Goal: Information Seeking & Learning: Learn about a topic

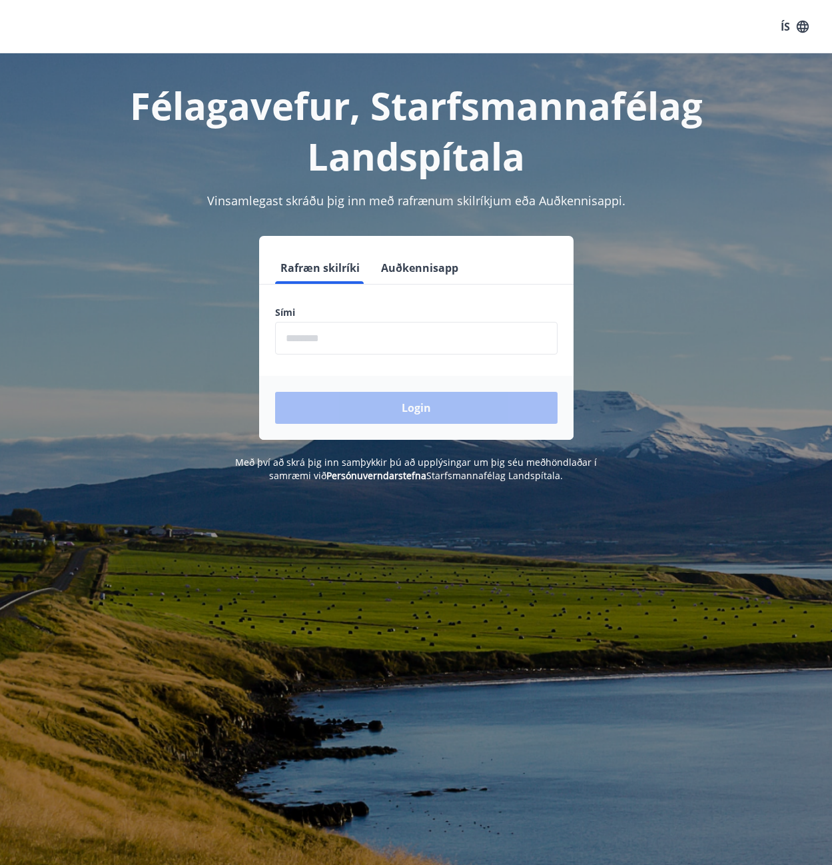
click at [353, 322] on input "phone" at bounding box center [416, 338] width 283 height 33
type input "********"
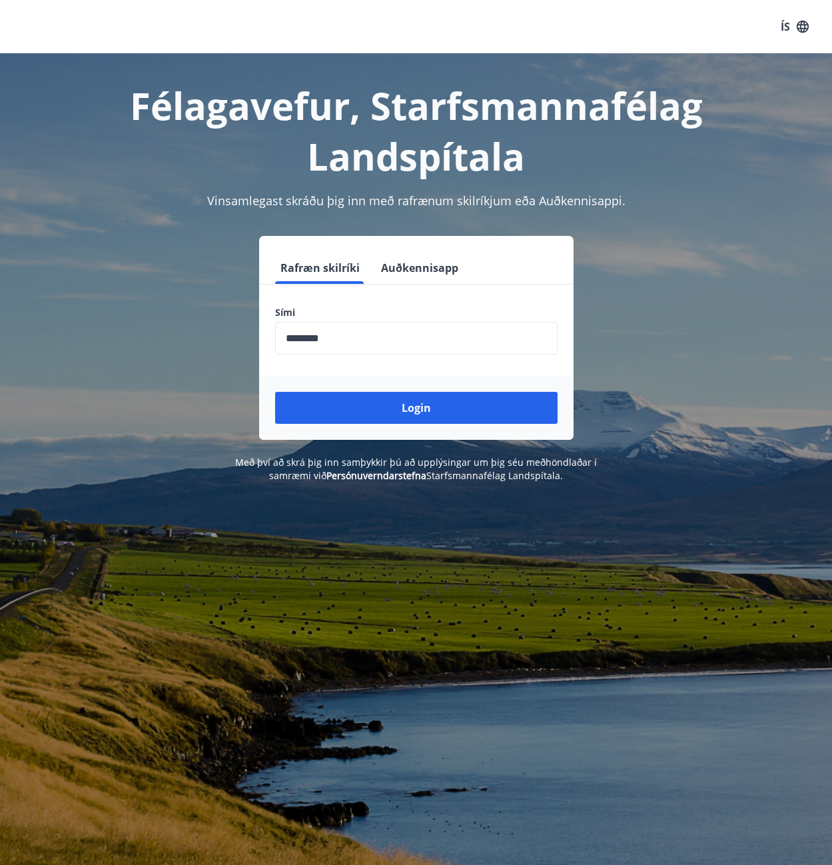
click at [350, 385] on div "Login" at bounding box center [416, 408] width 315 height 64
click at [353, 392] on button "Login" at bounding box center [416, 408] width 283 height 32
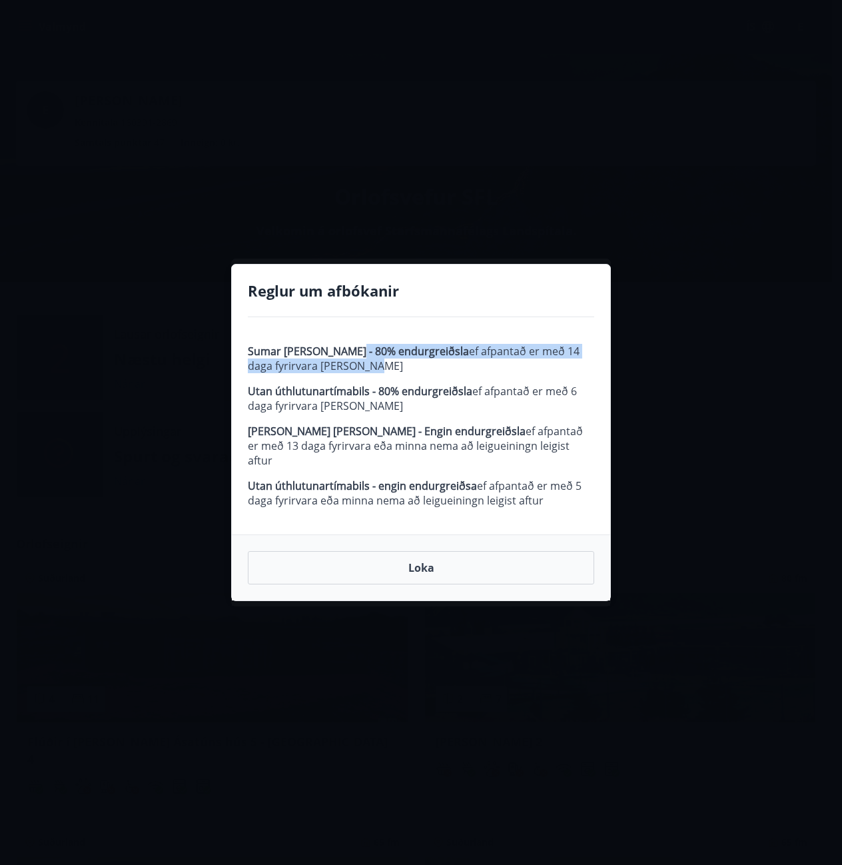
drag, startPoint x: 346, startPoint y: 357, endPoint x: 361, endPoint y: 371, distance: 20.7
click at [361, 371] on p "Sumar [PERSON_NAME] - 80% endurgreiðsla ef afpantað er með 14 daga fyrirvara [P…" at bounding box center [421, 358] width 347 height 29
drag, startPoint x: 301, startPoint y: 291, endPoint x: 458, endPoint y: 315, distance: 159.1
click at [458, 315] on div "Reglur um afbókanir" at bounding box center [421, 299] width 347 height 37
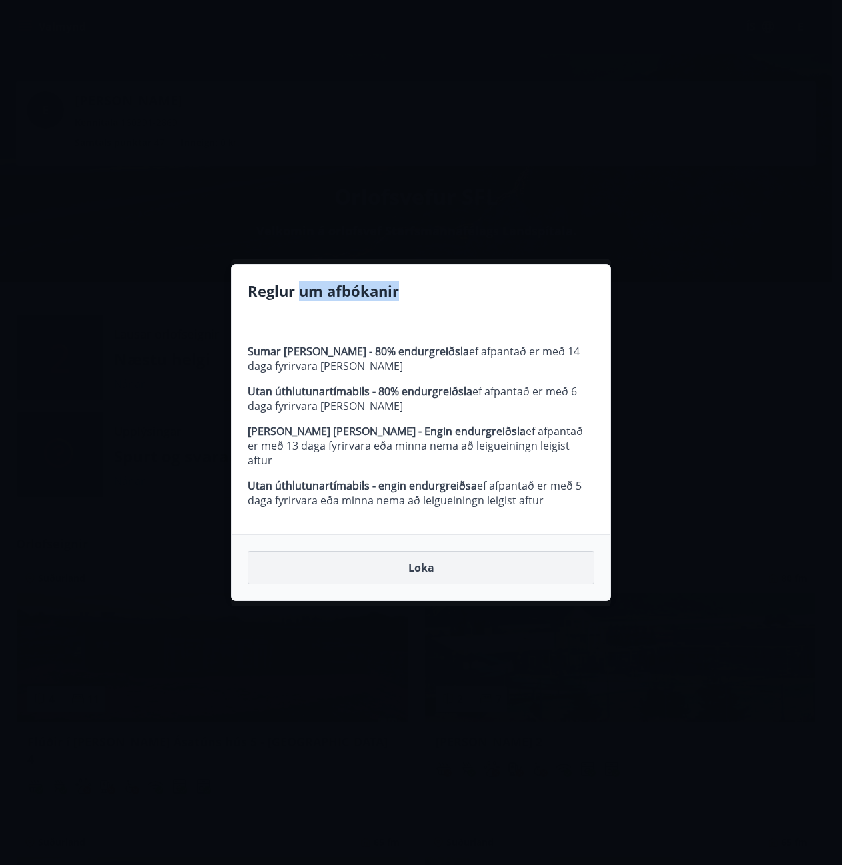
click at [427, 551] on button "Loka" at bounding box center [421, 567] width 347 height 33
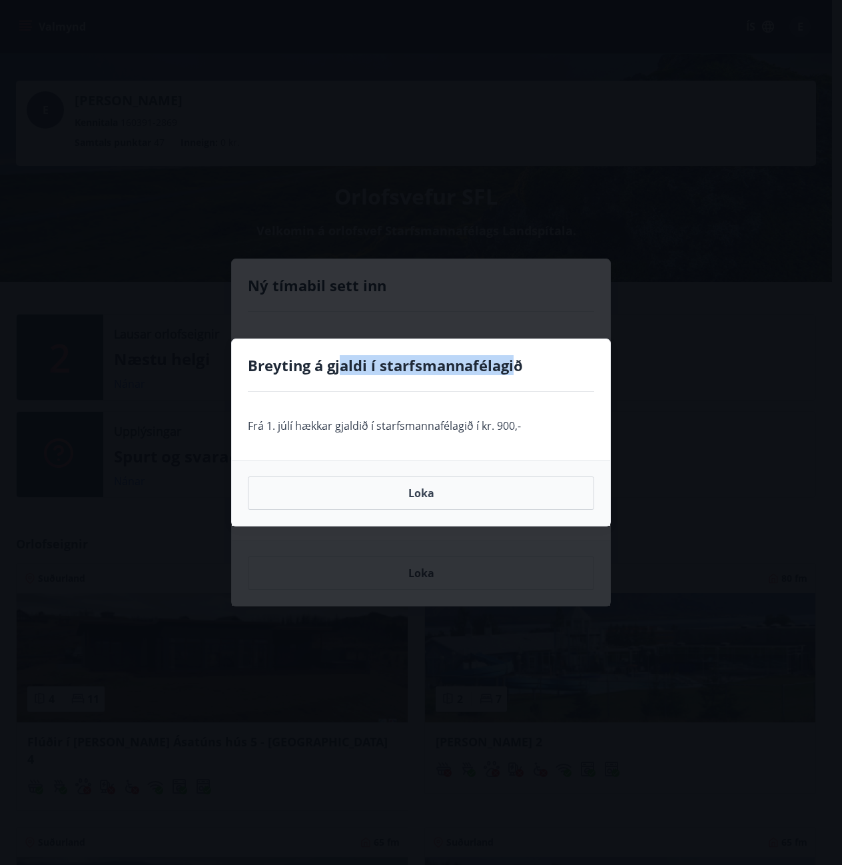
drag, startPoint x: 341, startPoint y: 362, endPoint x: 513, endPoint y: 365, distance: 172.0
click at [513, 365] on h4 "Breyting á gjaldi í starfsmannafélagið" at bounding box center [421, 365] width 347 height 20
drag, startPoint x: 350, startPoint y: 411, endPoint x: 375, endPoint y: 441, distance: 39.2
click at [375, 441] on div "Frá 1. júlí hækkar gjaldið í starfsmannafélagið í kr. 900,-" at bounding box center [421, 426] width 379 height 68
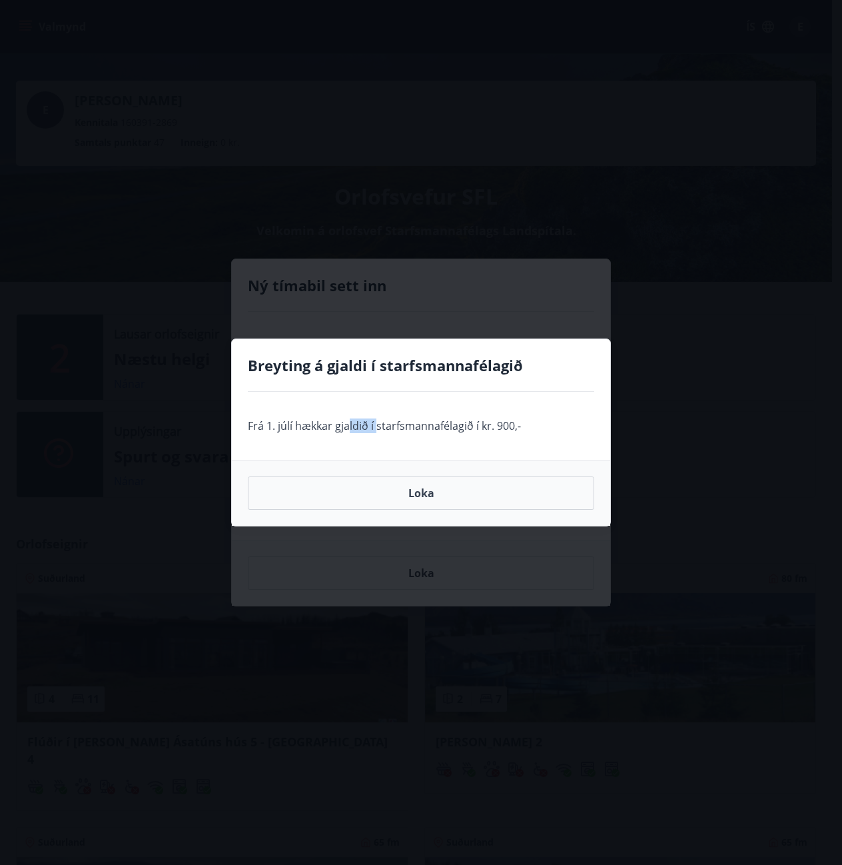
drag, startPoint x: 375, startPoint y: 441, endPoint x: 434, endPoint y: 522, distance: 100.2
click at [376, 441] on div "Frá 1. júlí hækkar gjaldið í starfsmannafélagið í kr. 900,-" at bounding box center [421, 426] width 379 height 68
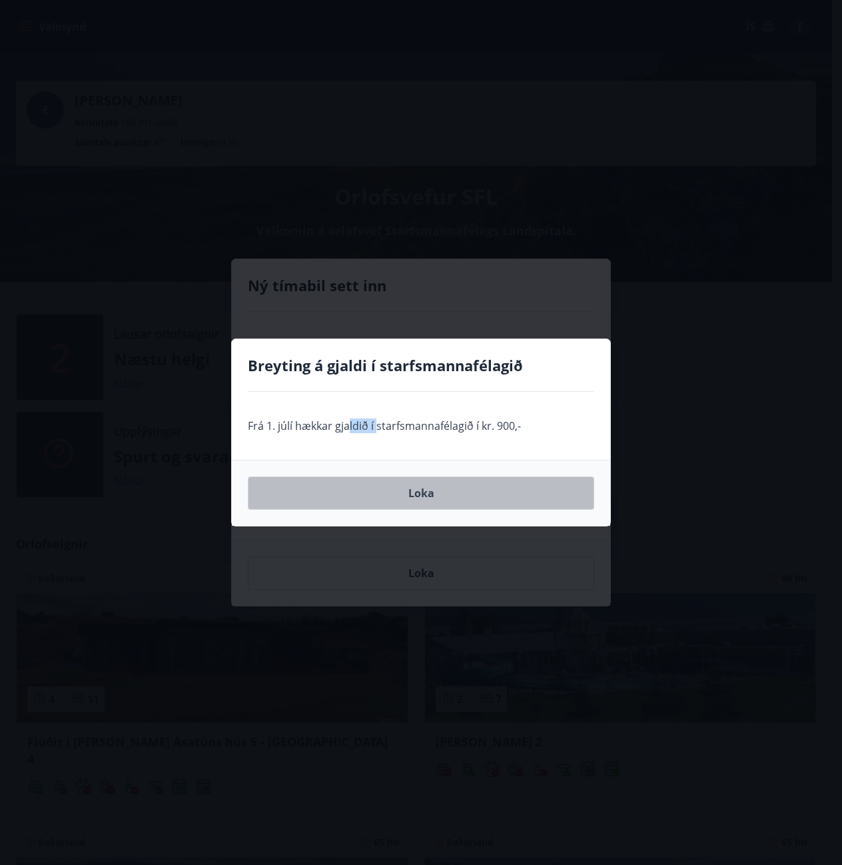
click at [441, 493] on button "Loka" at bounding box center [421, 492] width 347 height 33
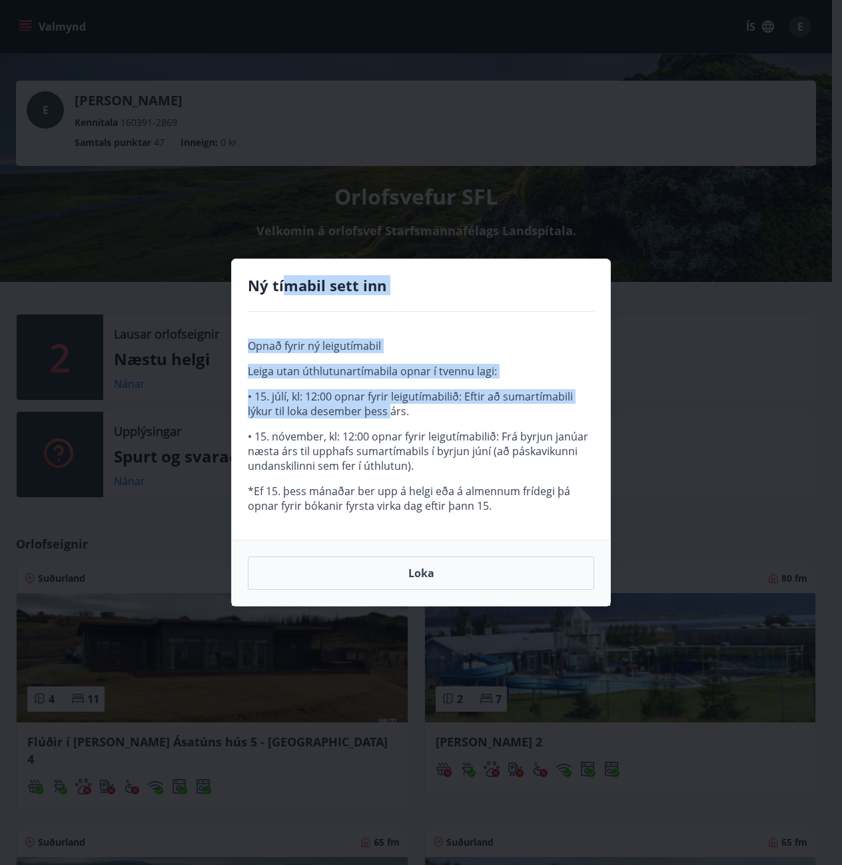
drag, startPoint x: 285, startPoint y: 290, endPoint x: 389, endPoint y: 404, distance: 154.2
click at [389, 404] on div "Ný tímabil sett inn Opnað fyrir ný leigutímabil Leiga utan úthlutunartímabila o…" at bounding box center [421, 433] width 380 height 348
click at [389, 404] on p "• 15. júlí, kl: 12:00 opnar fyrir leigutímabilið: Eftir að sumartímabili lýkur …" at bounding box center [421, 403] width 347 height 29
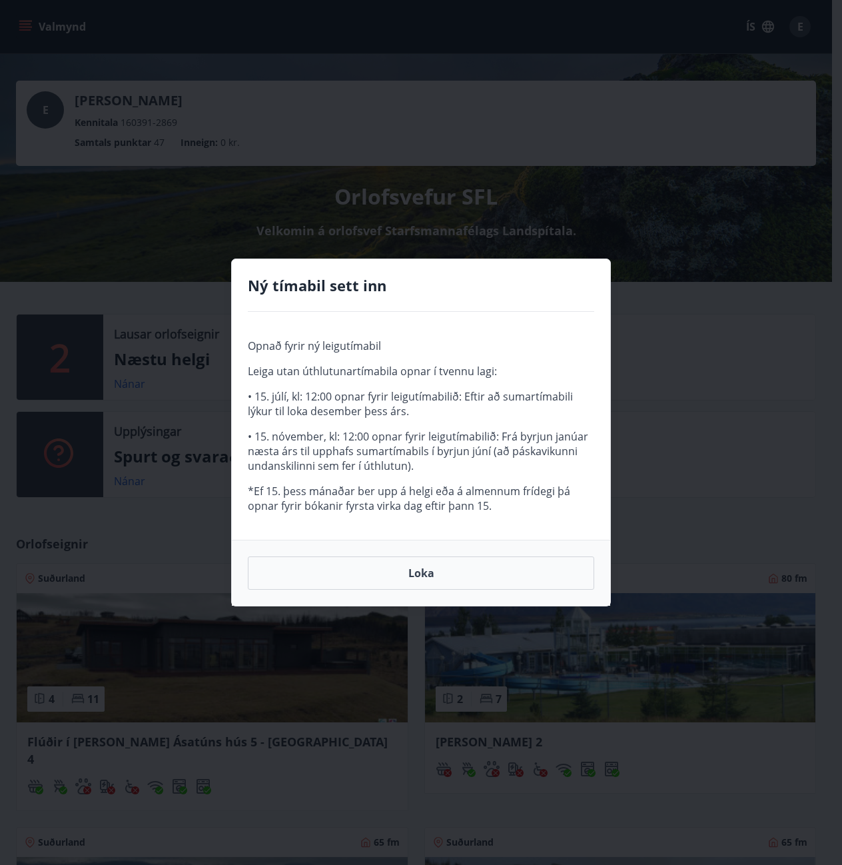
drag, startPoint x: 266, startPoint y: 435, endPoint x: 436, endPoint y: 466, distance: 172.7
click at [436, 466] on p "• 15. nóvember, kl: 12:00 opnar fyrir leigutímabilið: Frá byrjun janúar næsta á…" at bounding box center [421, 451] width 347 height 44
click at [434, 464] on p "• 15. nóvember, kl: 12:00 opnar fyrir leigutímabilið: Frá byrjun janúar næsta á…" at bounding box center [421, 451] width 347 height 44
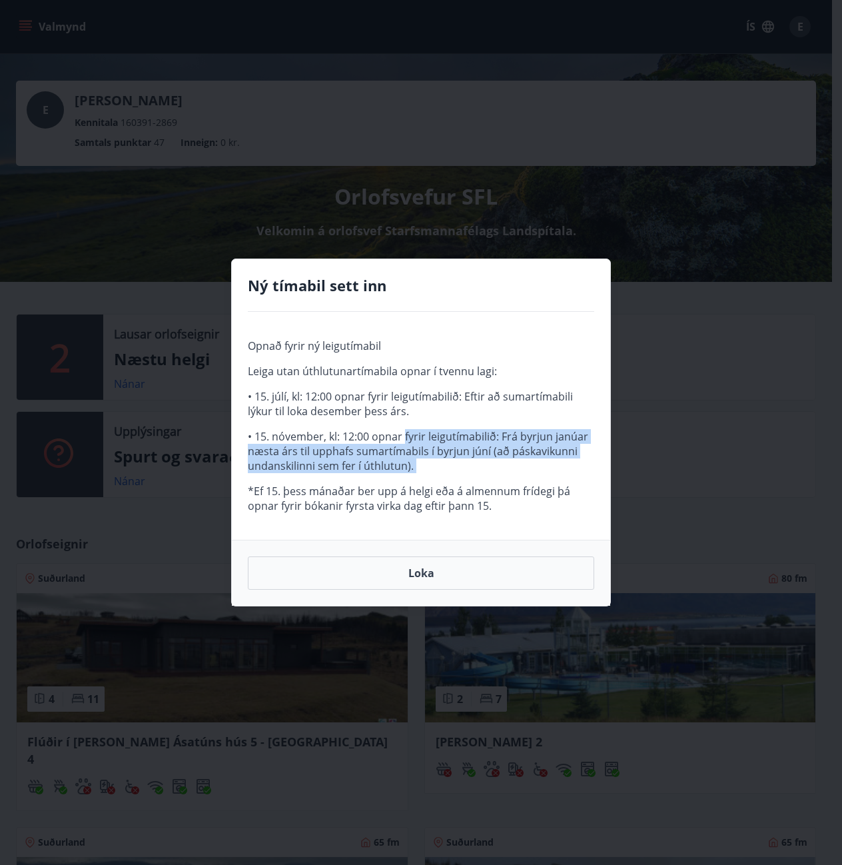
drag, startPoint x: 434, startPoint y: 464, endPoint x: 419, endPoint y: 441, distance: 27.9
click at [419, 441] on p "• 15. nóvember, kl: 12:00 opnar fyrir leigutímabilið: Frá byrjun janúar næsta á…" at bounding box center [421, 451] width 347 height 44
drag, startPoint x: 376, startPoint y: 435, endPoint x: 414, endPoint y: 464, distance: 48.5
click at [414, 464] on p "• 15. nóvember, kl: 12:00 opnar fyrir leigutímabilið: Frá byrjun janúar næsta á…" at bounding box center [421, 451] width 347 height 44
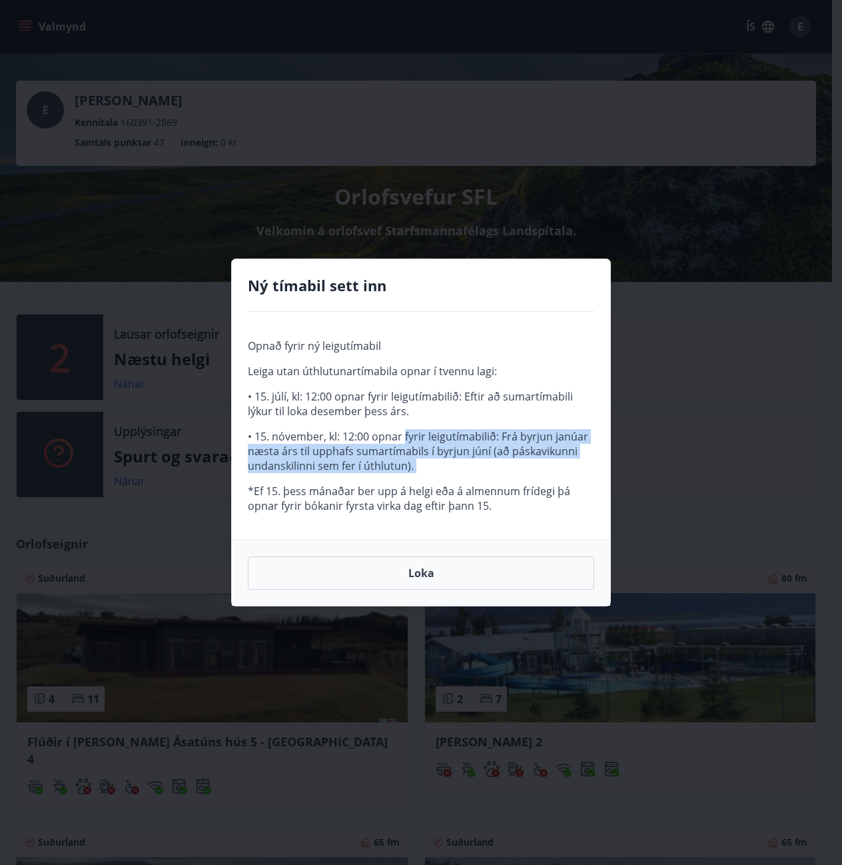
click at [414, 464] on p "• 15. nóvember, kl: 12:00 opnar fyrir leigutímabilið: Frá byrjun janúar næsta á…" at bounding box center [421, 451] width 347 height 44
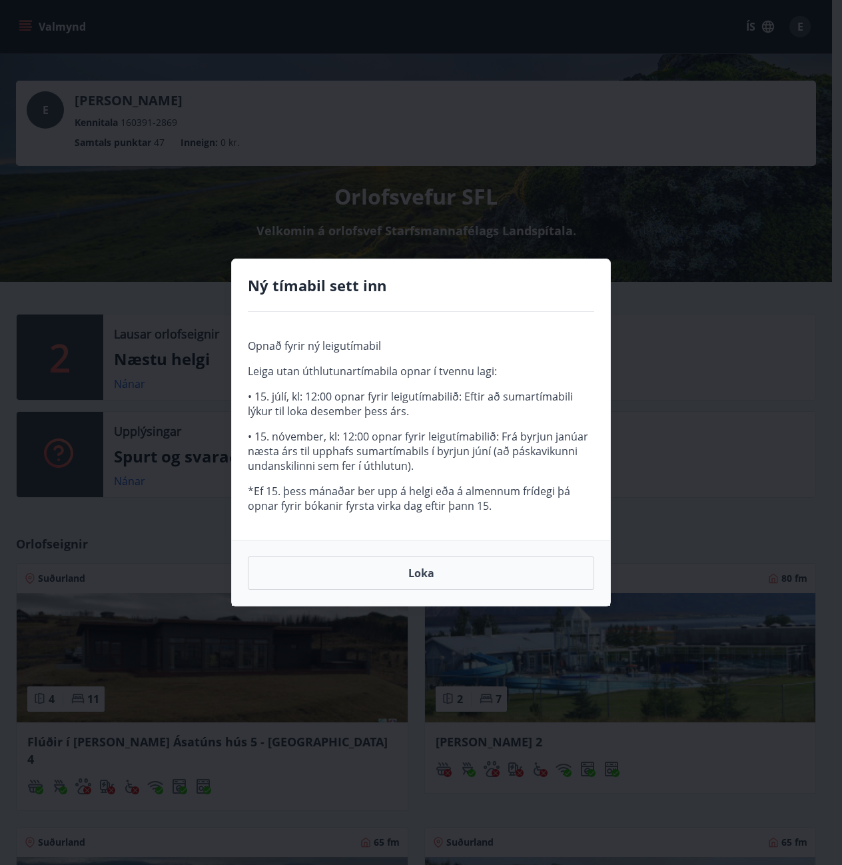
click at [395, 576] on button "Loka" at bounding box center [421, 572] width 347 height 33
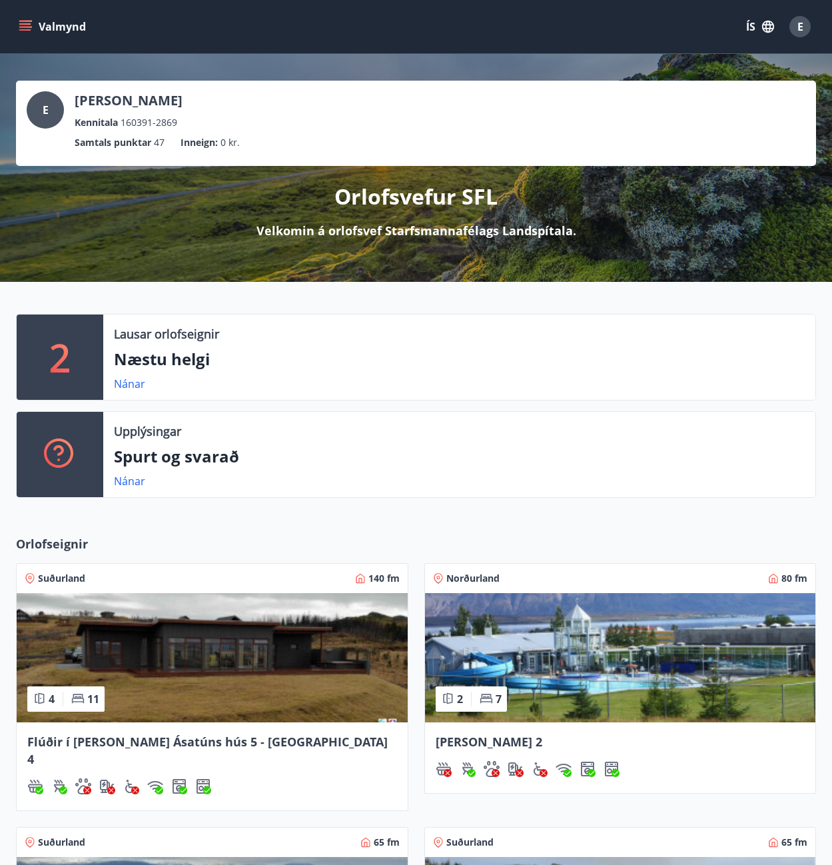
click at [183, 136] on p "Inneign :" at bounding box center [199, 142] width 37 height 15
drag, startPoint x: 113, startPoint y: 137, endPoint x: 307, endPoint y: 136, distance: 193.9
click at [307, 136] on ul "Samtals punktar 47 Inneign : 0 kr." at bounding box center [416, 142] width 779 height 25
